Goal: Task Accomplishment & Management: Manage account settings

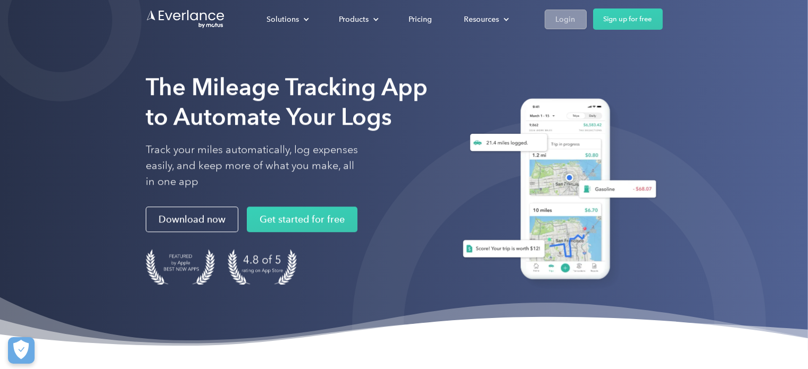
click at [549, 20] on link "Login" at bounding box center [565, 20] width 42 height 20
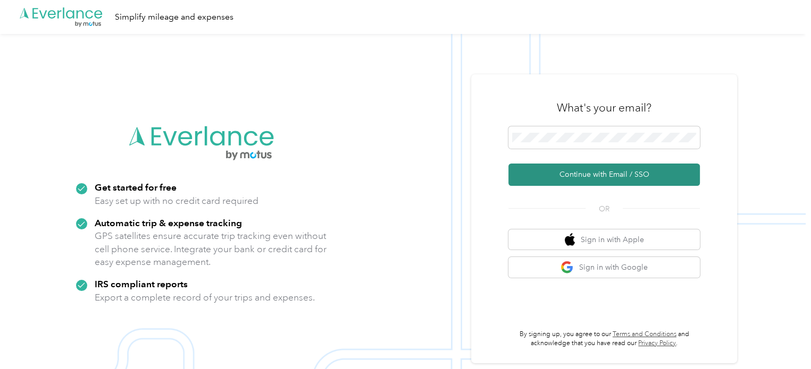
click at [560, 176] on button "Continue with Email / SSO" at bounding box center [603, 175] width 191 height 22
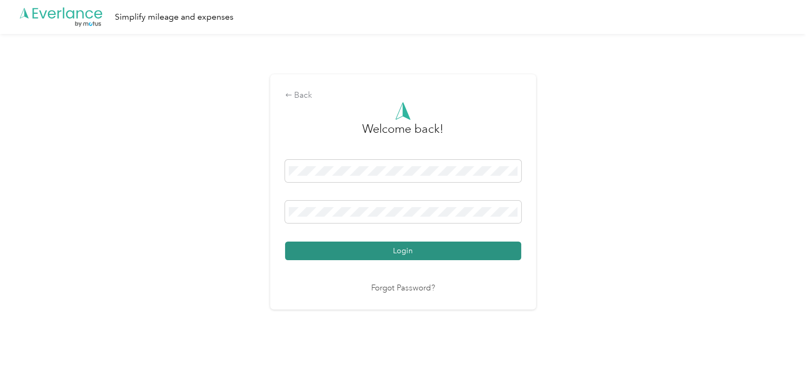
click at [369, 245] on button "Login" at bounding box center [403, 251] width 236 height 19
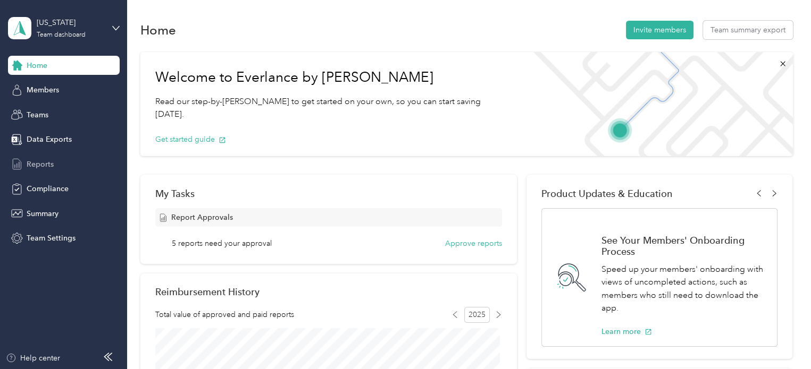
click at [35, 164] on span "Reports" at bounding box center [40, 164] width 27 height 11
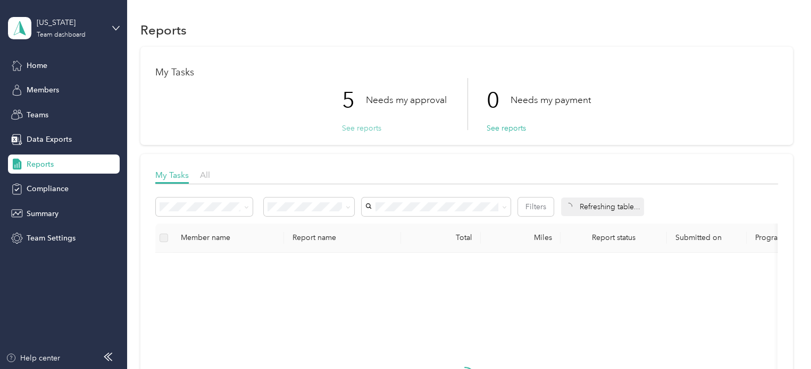
click at [357, 129] on button "See reports" at bounding box center [361, 128] width 39 height 11
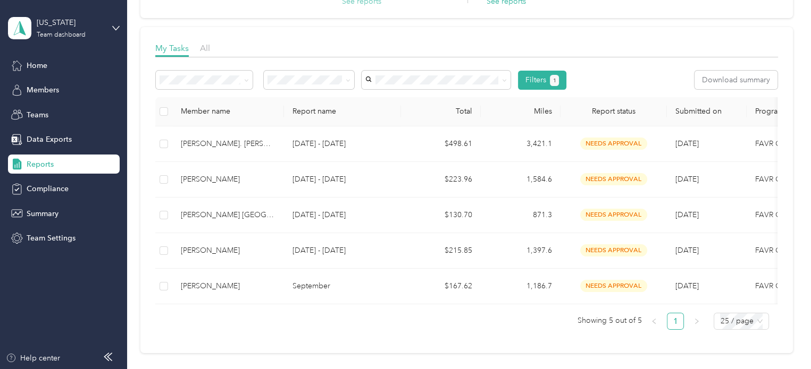
scroll to position [129, 0]
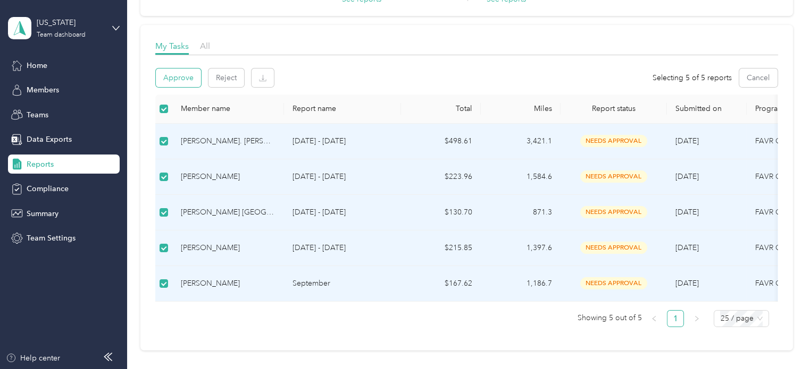
click at [181, 78] on button "Approve" at bounding box center [178, 78] width 45 height 19
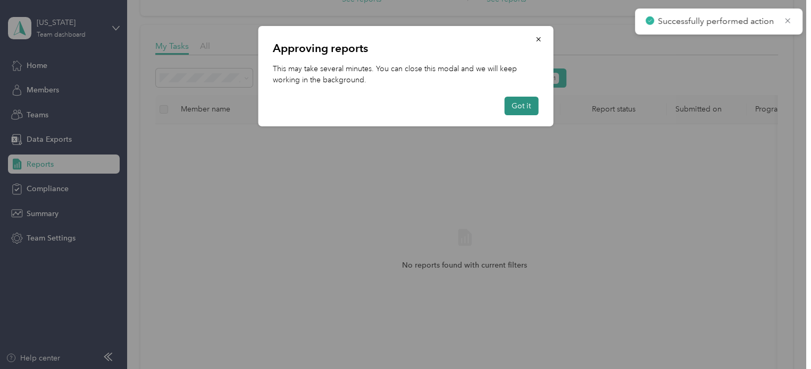
click at [511, 103] on button "Got it" at bounding box center [521, 106] width 34 height 19
